Goal: Find specific page/section: Find specific page/section

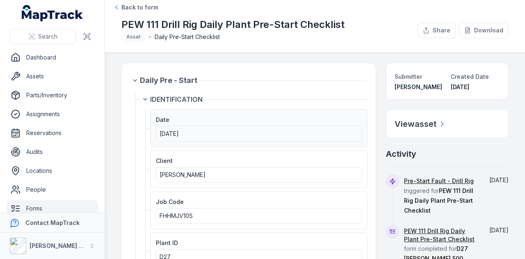
scroll to position [123, 0]
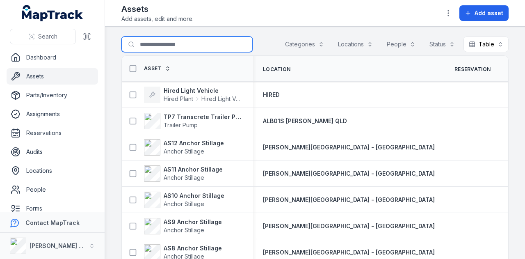
click at [172, 44] on input "Search for assets" at bounding box center [186, 45] width 131 height 16
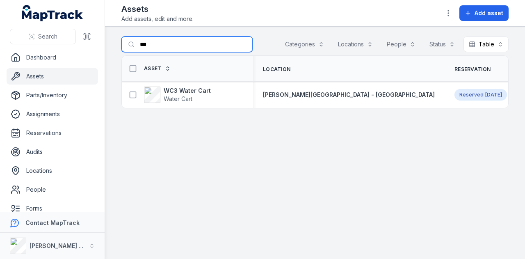
type input "***"
click at [327, 23] on header "Toggle Navigation Assets Add assets, edit and more. Add asset" at bounding box center [315, 13] width 420 height 27
click at [485, 94] on span "Sept 28" at bounding box center [493, 95] width 17 height 6
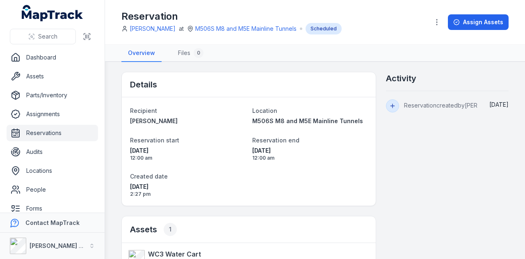
click at [358, 259] on html "Search Dashboard Assets Parts/Inventory Assignments Reservations Audits Locatio…" at bounding box center [262, 129] width 525 height 259
click at [174, 250] on strong "WC3 Water Cart" at bounding box center [174, 254] width 53 height 10
